Goal: Navigation & Orientation: Find specific page/section

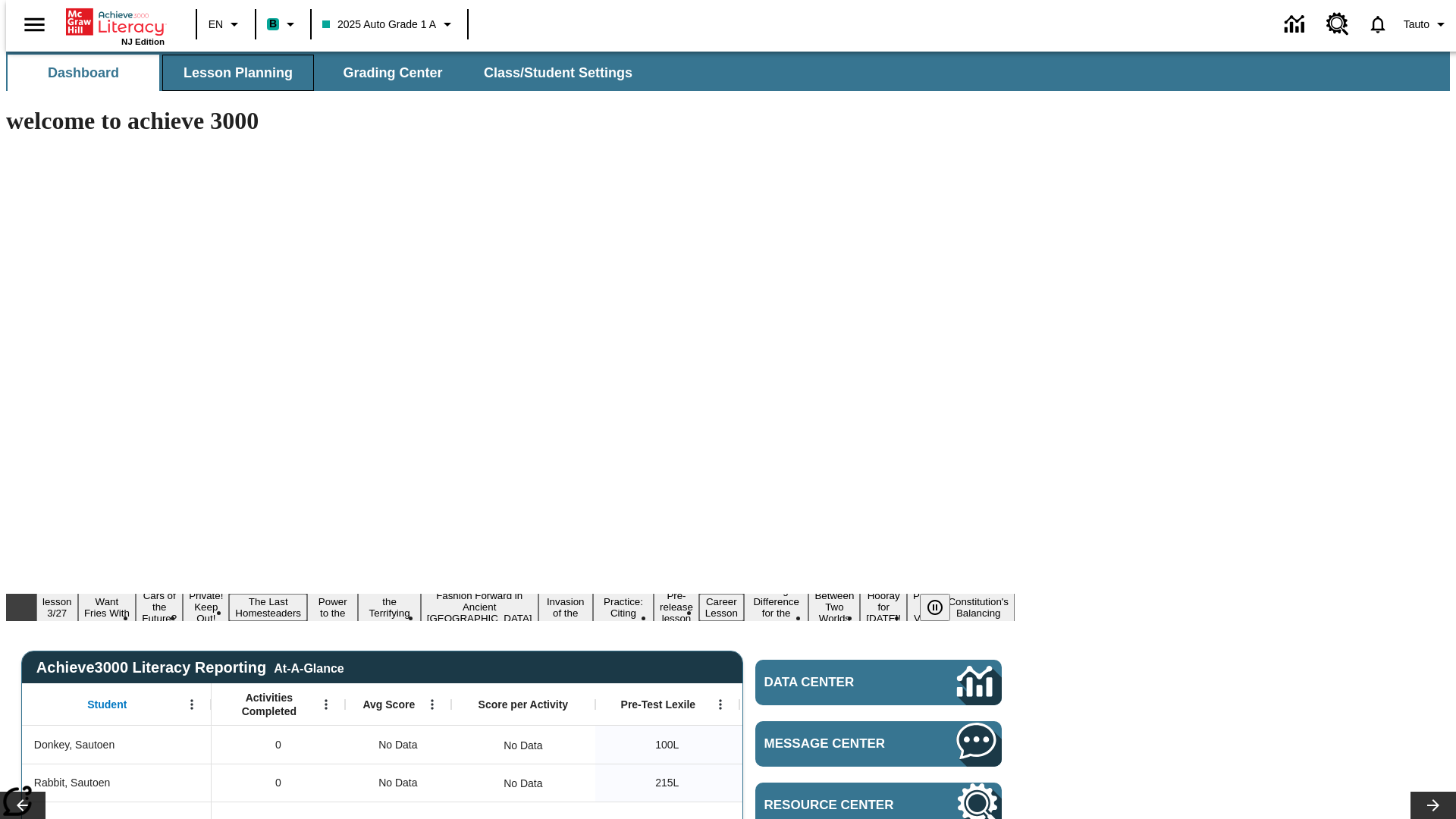
click at [232, 73] on span "Lesson Planning" at bounding box center [238, 73] width 109 height 18
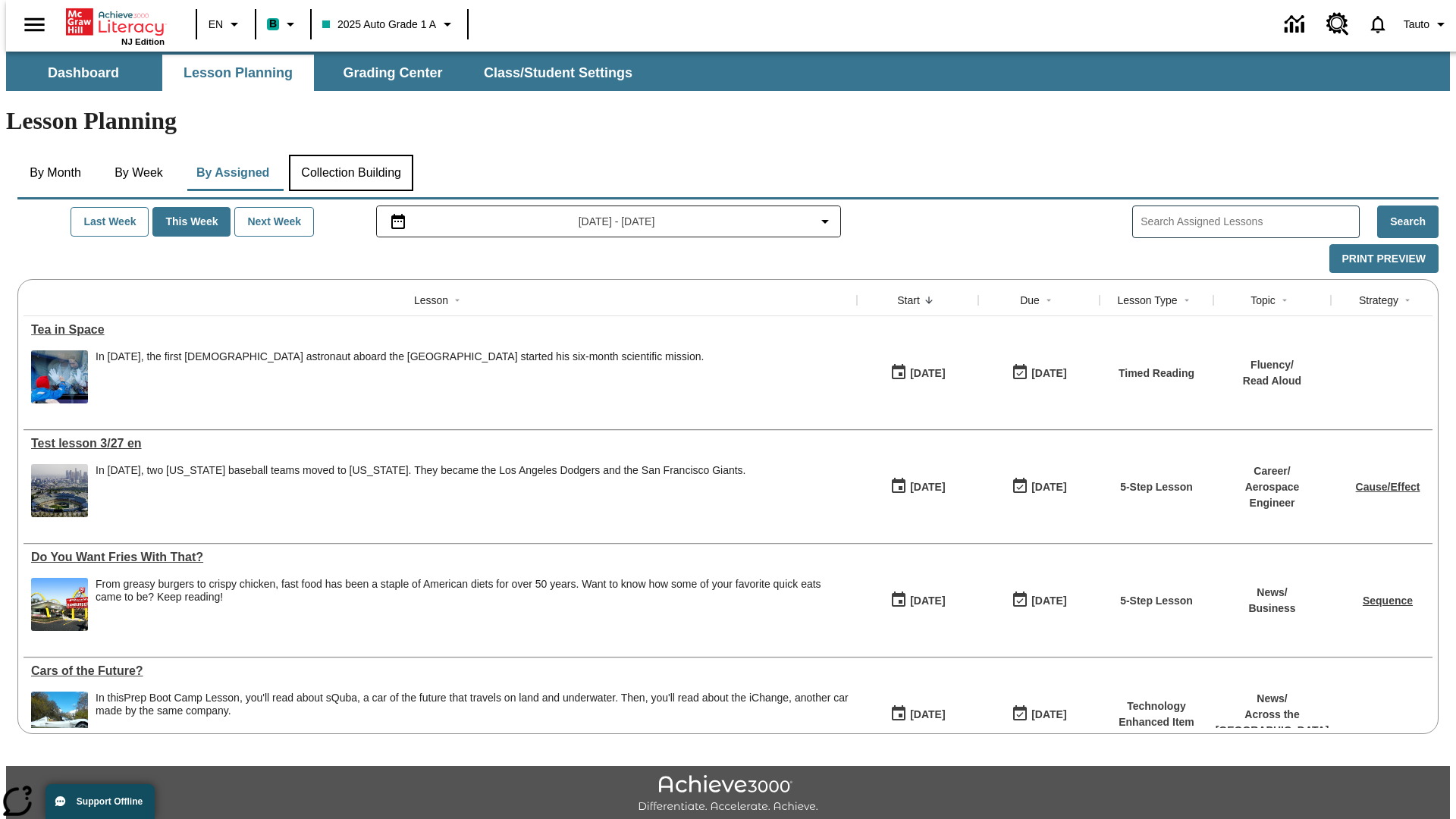
click at [350, 155] on button "Collection Building" at bounding box center [350, 172] width 124 height 36
